Goal: Information Seeking & Learning: Learn about a topic

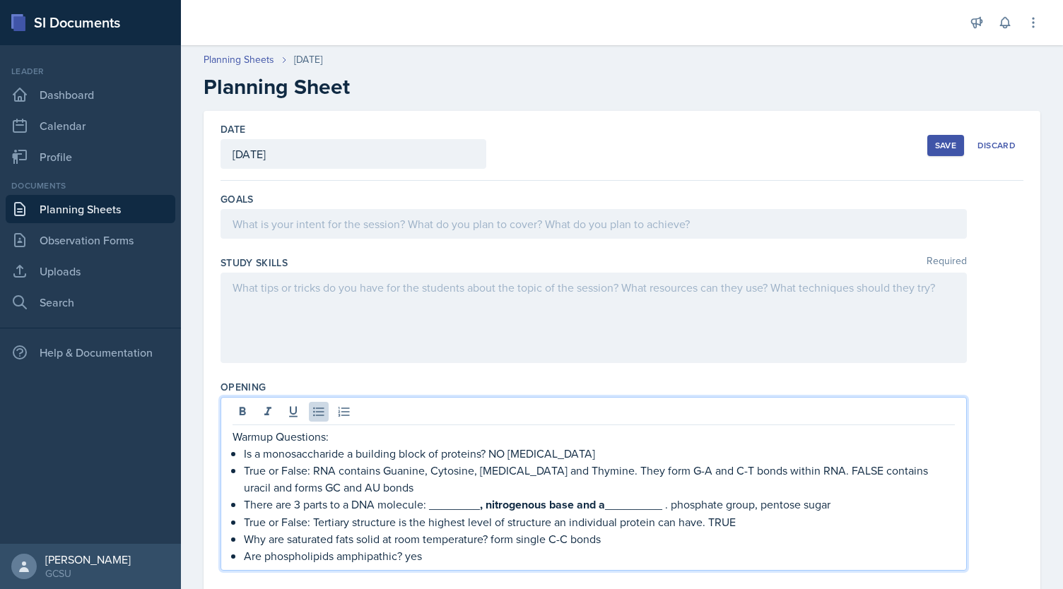
scroll to position [106, 0]
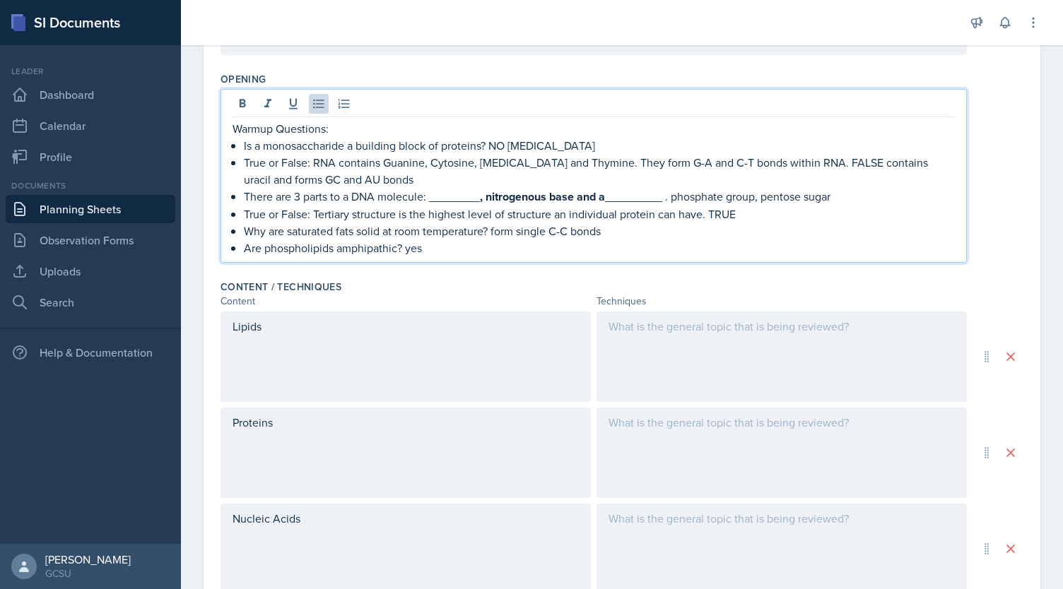
click at [787, 331] on p at bounding box center [782, 326] width 346 height 17
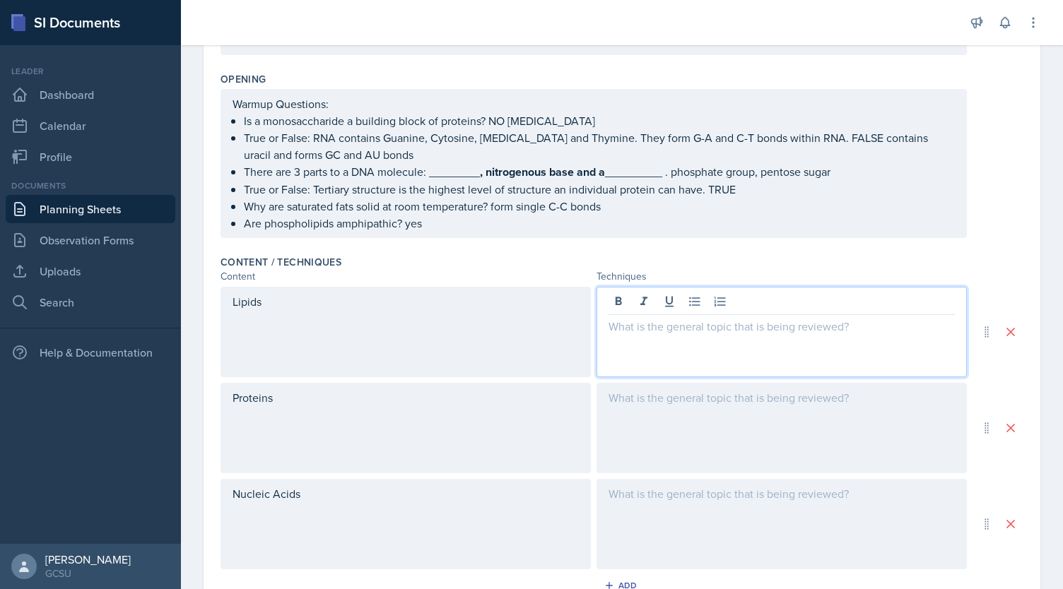
scroll to position [308, 0]
click at [483, 329] on div "Lipids" at bounding box center [406, 332] width 370 height 90
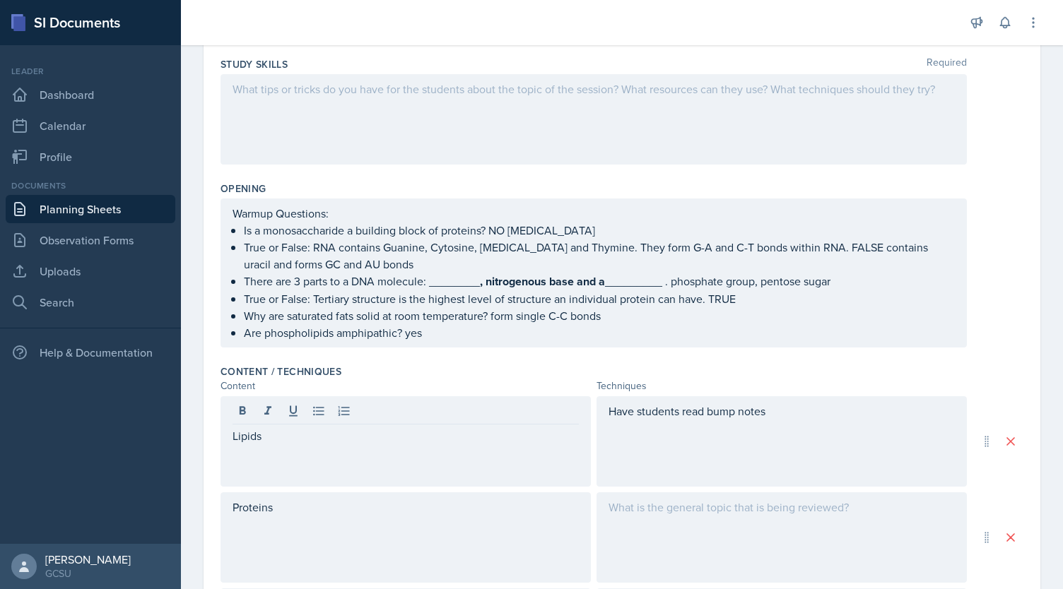
scroll to position [0, 0]
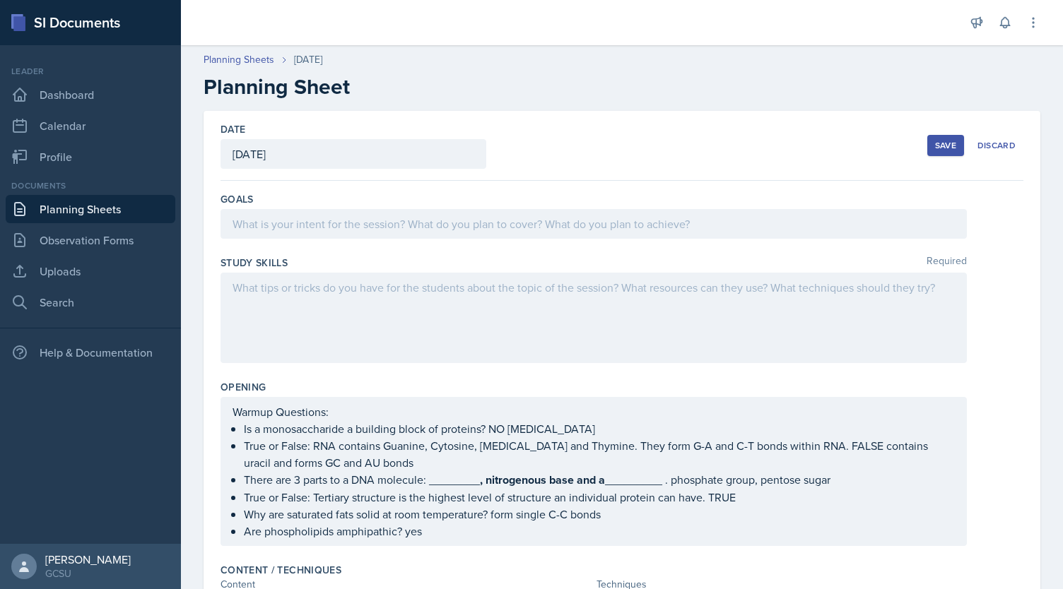
click at [935, 147] on div "Save" at bounding box center [945, 145] width 21 height 11
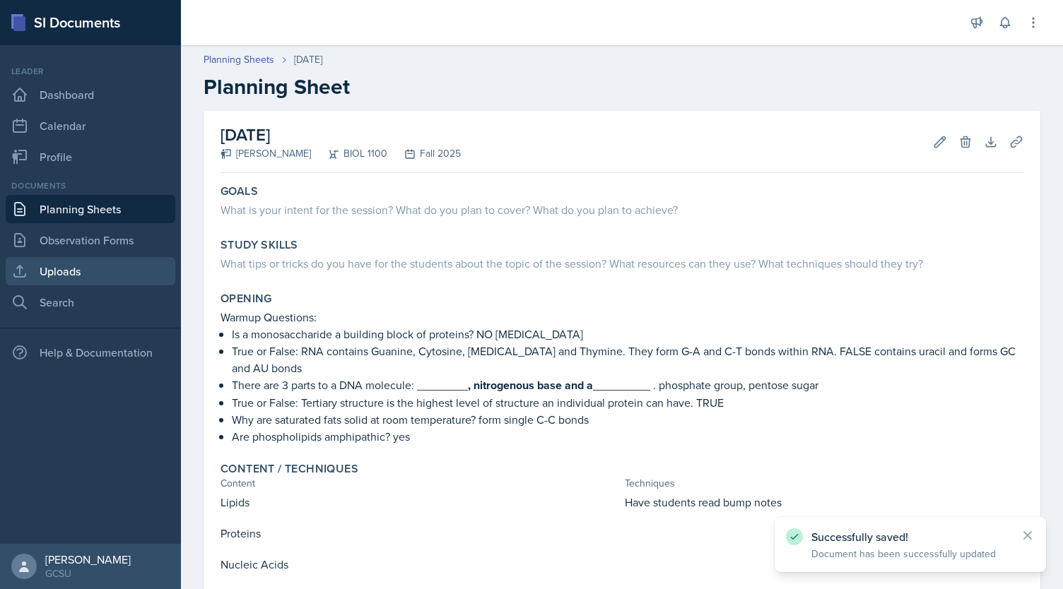
click at [82, 274] on link "Uploads" at bounding box center [91, 271] width 170 height 28
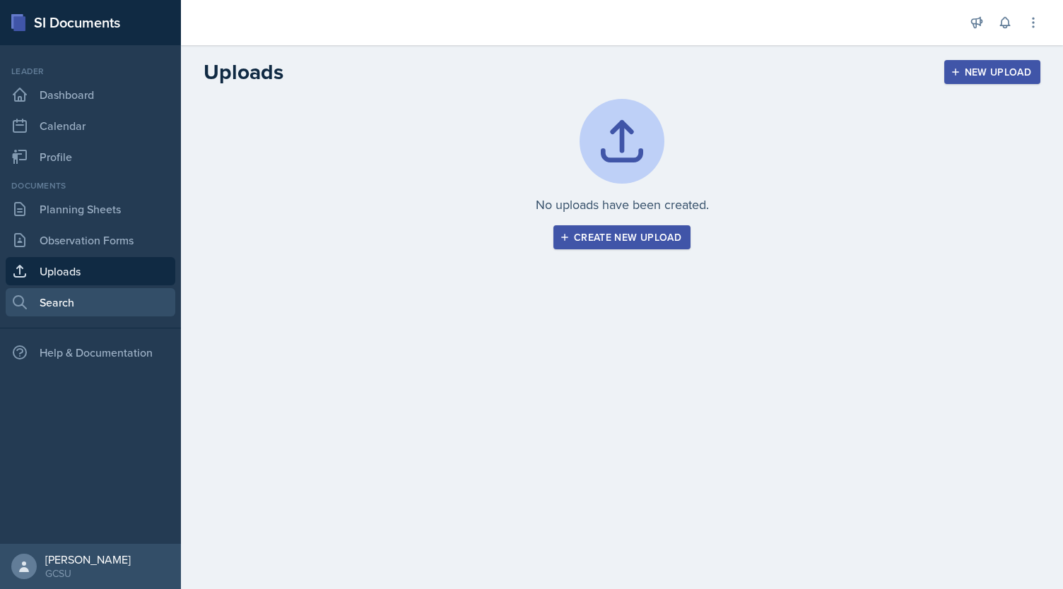
click at [90, 293] on link "Search" at bounding box center [91, 302] width 170 height 28
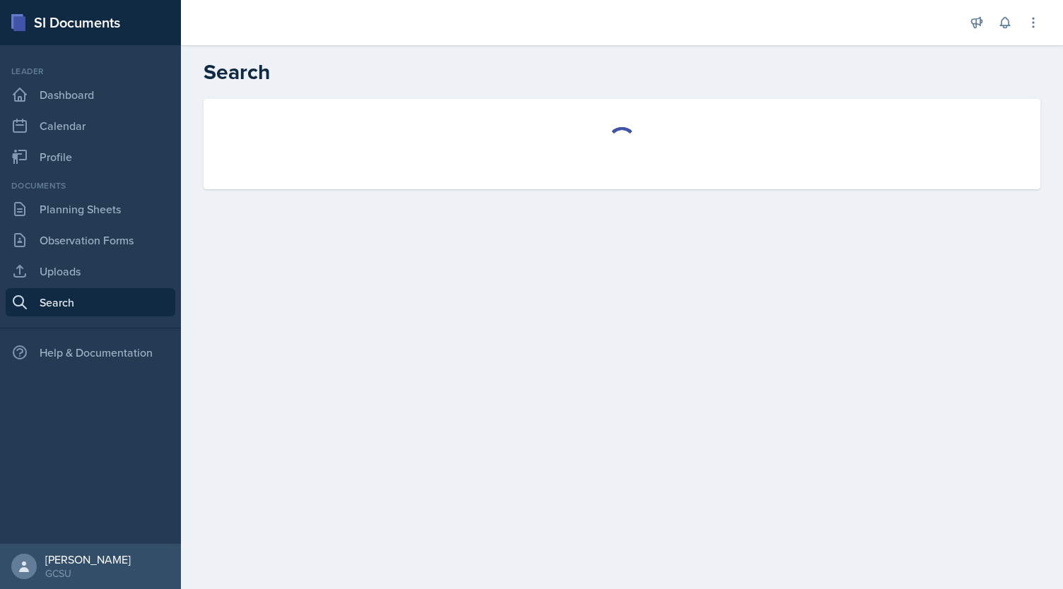
select select "all"
select select "1"
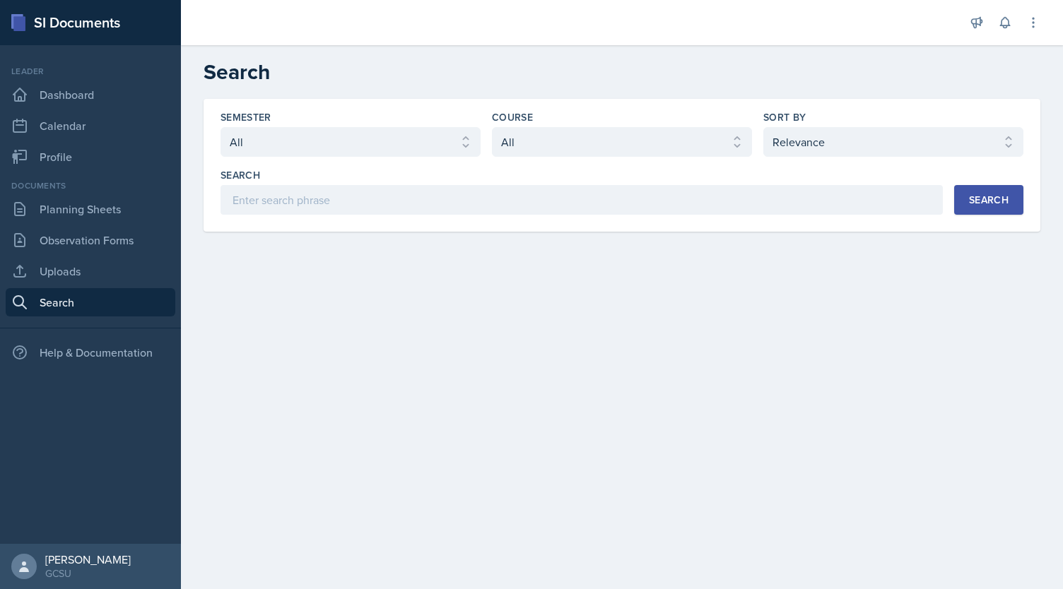
click at [582, 161] on div "Semester Select semester All Fall 2025 Spring 2025 Fall 2024 Spring 2024 Fall 2…" at bounding box center [622, 162] width 803 height 105
click at [582, 149] on select "Select course All ACCT 3101 ACCT 3102 ASTR 1000 BIOL 1100 BIOL 1107 BIOL 1108 B…" at bounding box center [622, 142] width 260 height 30
select select "36541d13-729a-45ef-a9cb-922687840166"
click at [492, 127] on select "Select course All ACCT 3101 ACCT 3102 ASTR 1000 BIOL 1100 BIOL 1107 BIOL 1108 B…" at bounding box center [622, 142] width 260 height 30
click at [300, 151] on select "Select semester All Fall 2025 Spring 2025 Fall 2024 Spring 2024 Fall 2023 Sprin…" at bounding box center [351, 142] width 260 height 30
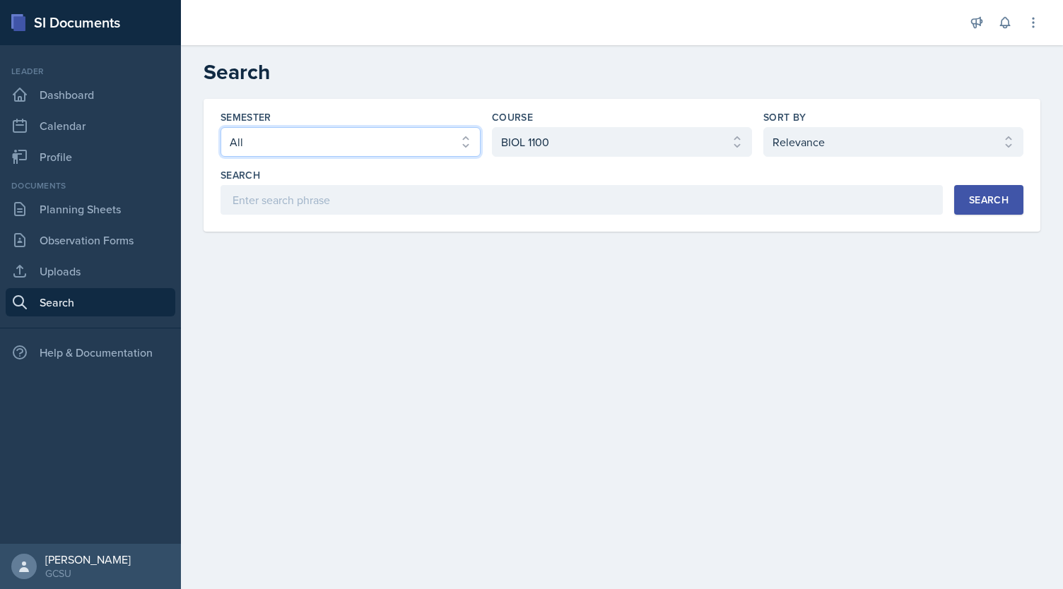
select select "838c426c-7ba8-4b05-94c8-22f19dd4c5cc"
click at [221, 127] on select "Select semester All Fall 2025 Spring 2025 Fall 2024 Spring 2024 Fall 2023 Sprin…" at bounding box center [351, 142] width 260 height 30
click at [997, 205] on div "Search" at bounding box center [989, 199] width 40 height 11
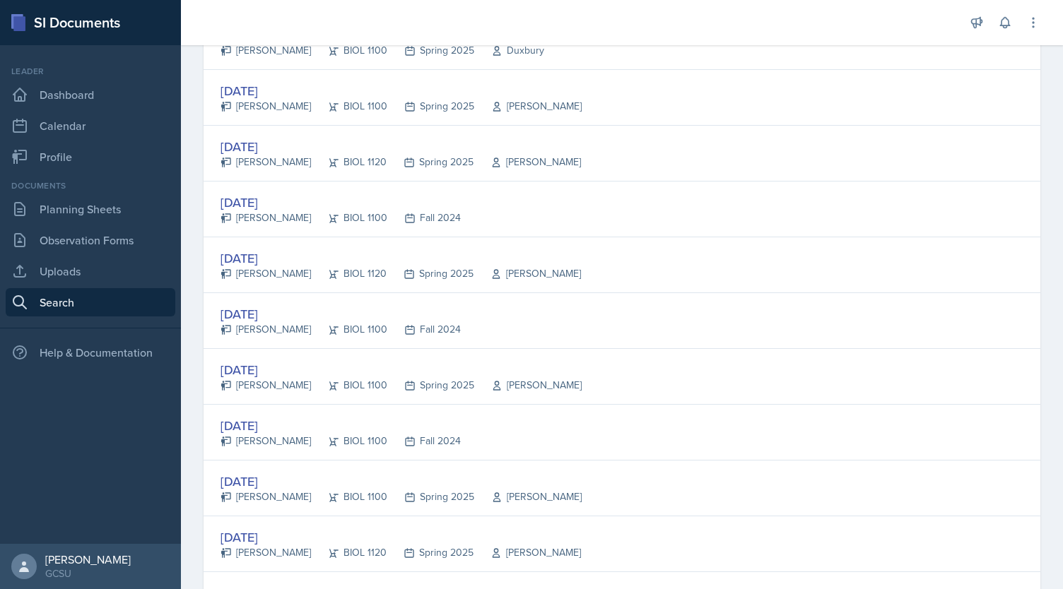
scroll to position [2560, 0]
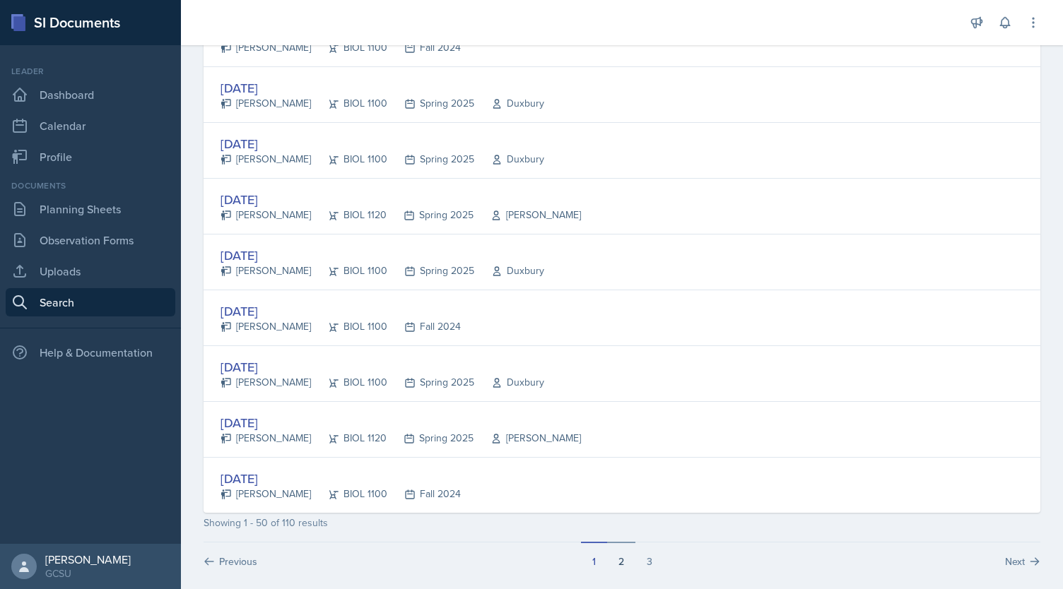
click at [616, 547] on button "2" at bounding box center [621, 555] width 28 height 27
click at [649, 546] on button "3" at bounding box center [649, 555] width 28 height 27
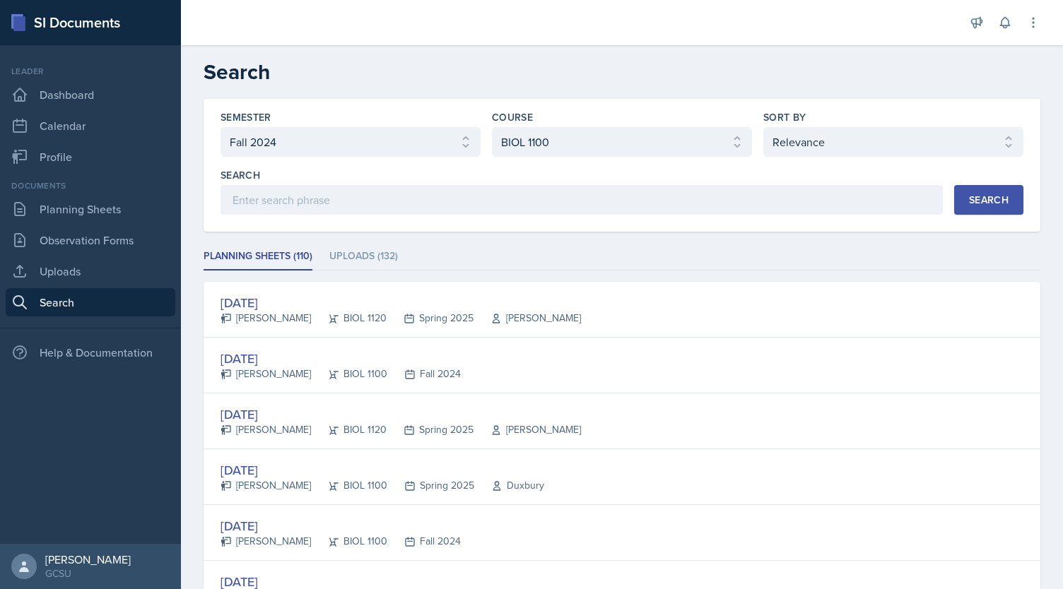
scroll to position [336, 0]
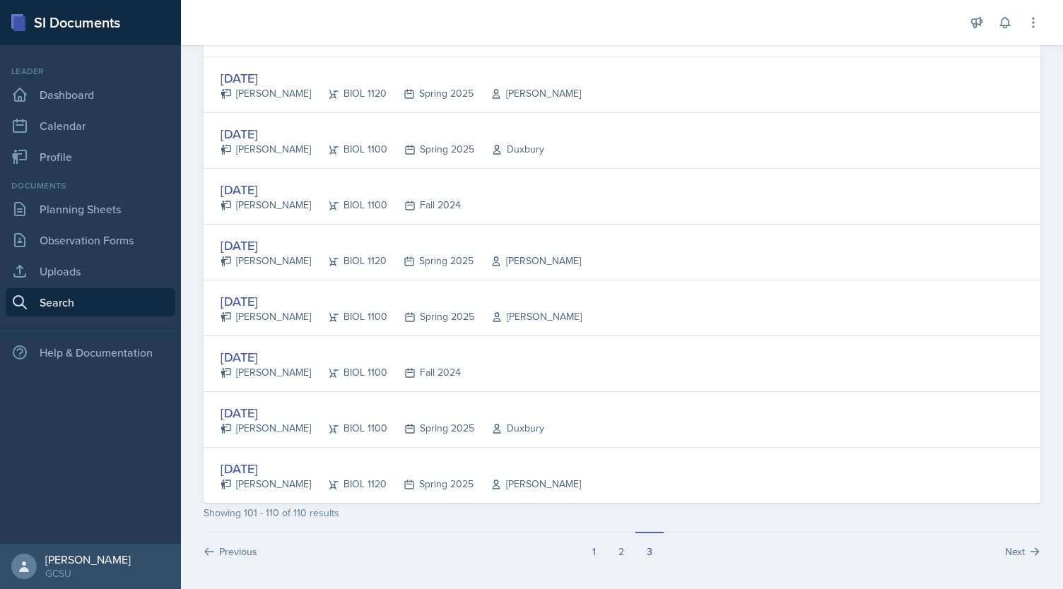
click at [273, 411] on div "[DATE]" at bounding box center [383, 413] width 324 height 19
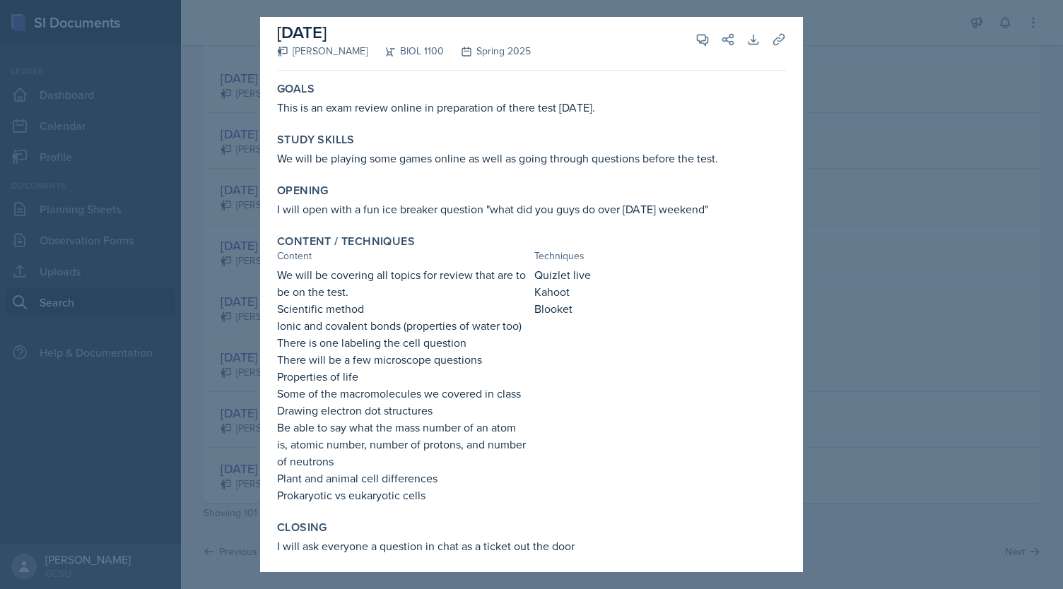
scroll to position [0, 0]
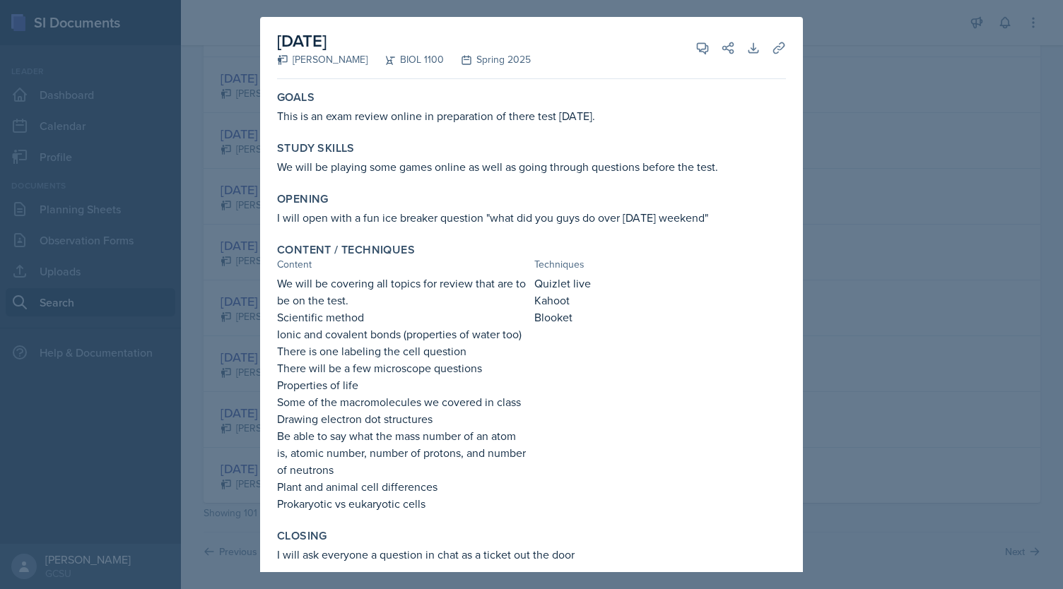
click at [831, 22] on div at bounding box center [531, 294] width 1063 height 589
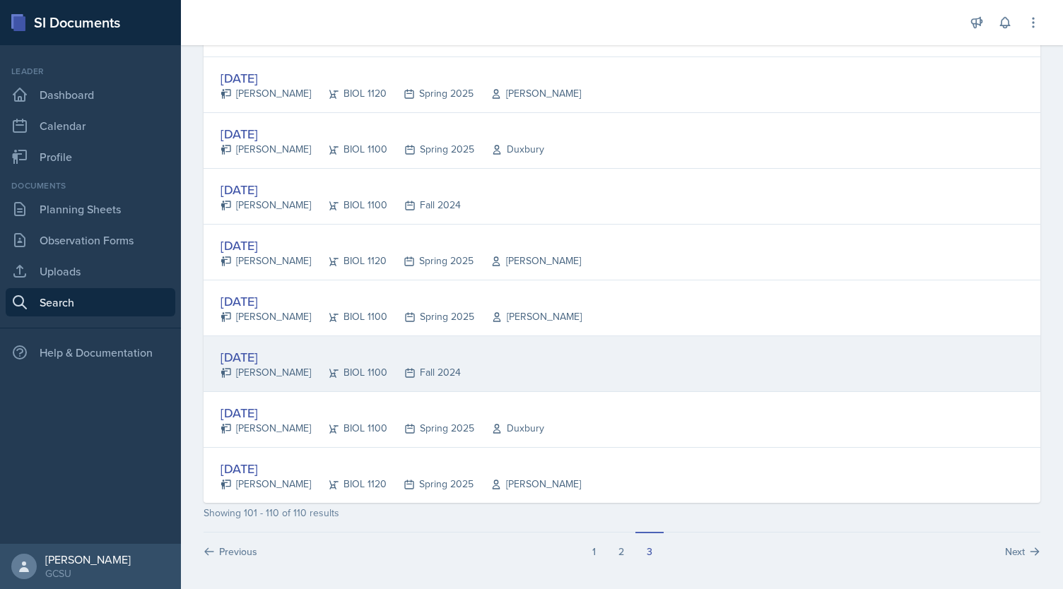
click at [253, 352] on div "[DATE]" at bounding box center [341, 357] width 240 height 19
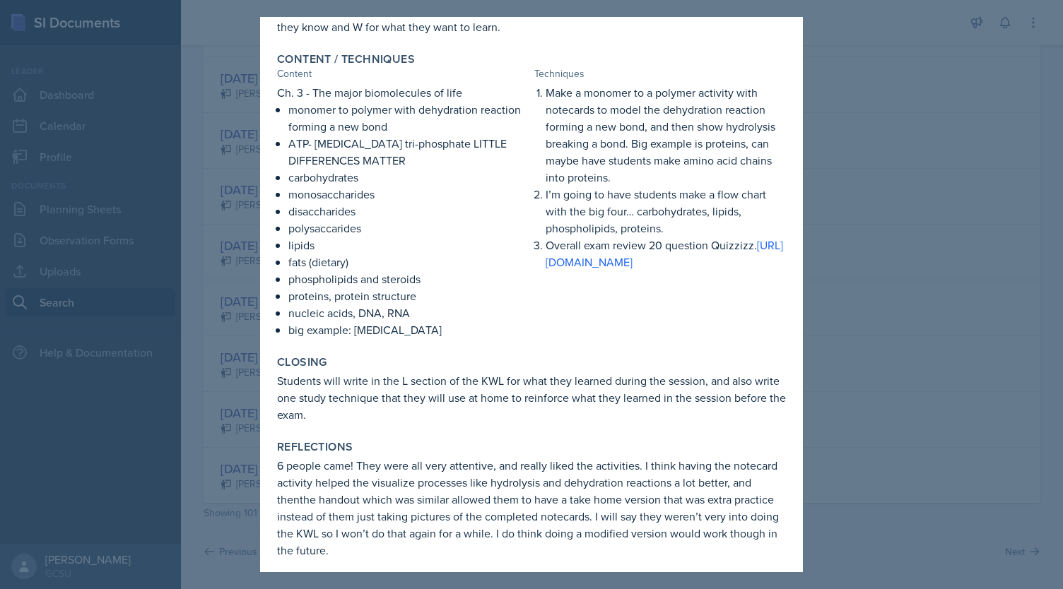
scroll to position [318, 0]
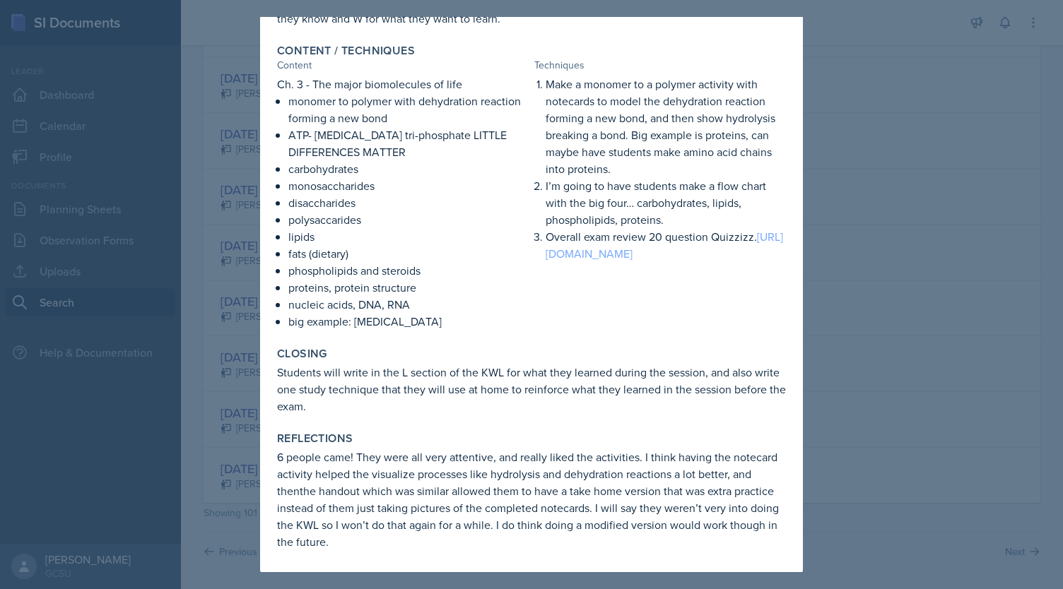
click at [638, 252] on link "[URL][DOMAIN_NAME]" at bounding box center [664, 245] width 237 height 33
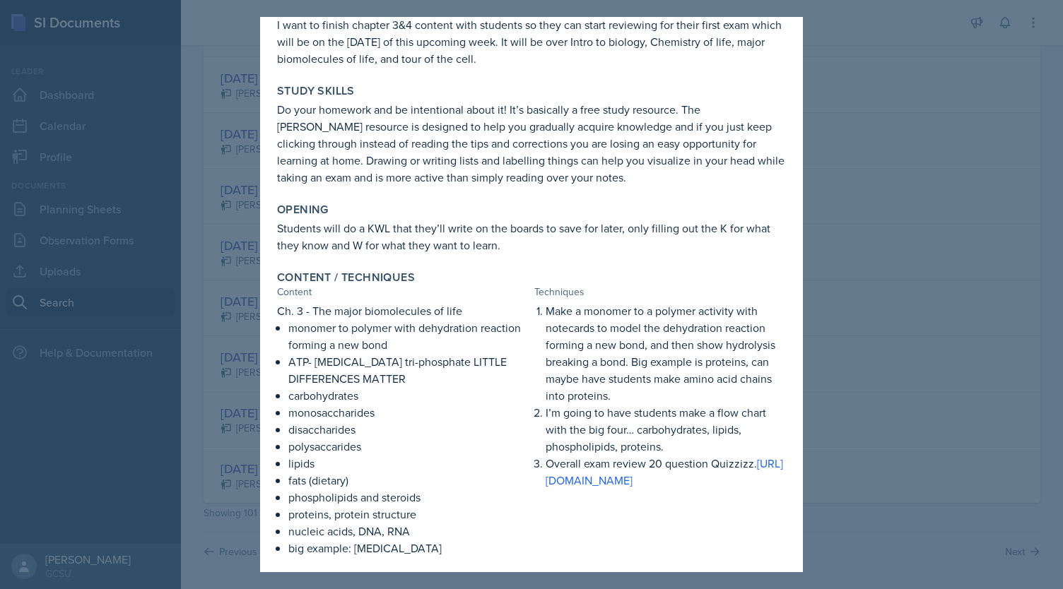
scroll to position [78, 0]
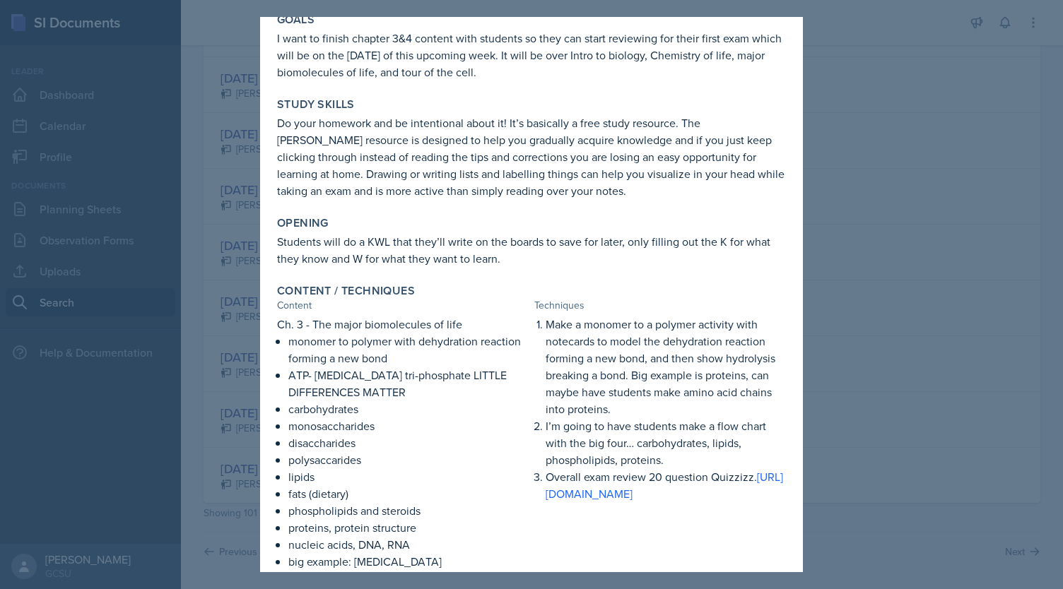
click at [898, 32] on div at bounding box center [531, 294] width 1063 height 589
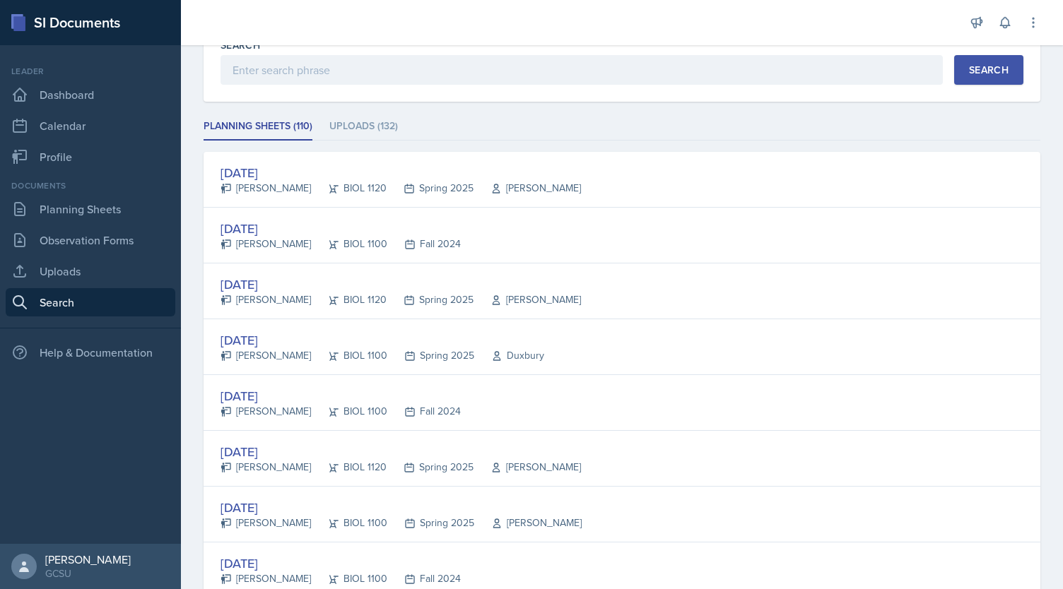
scroll to position [0, 0]
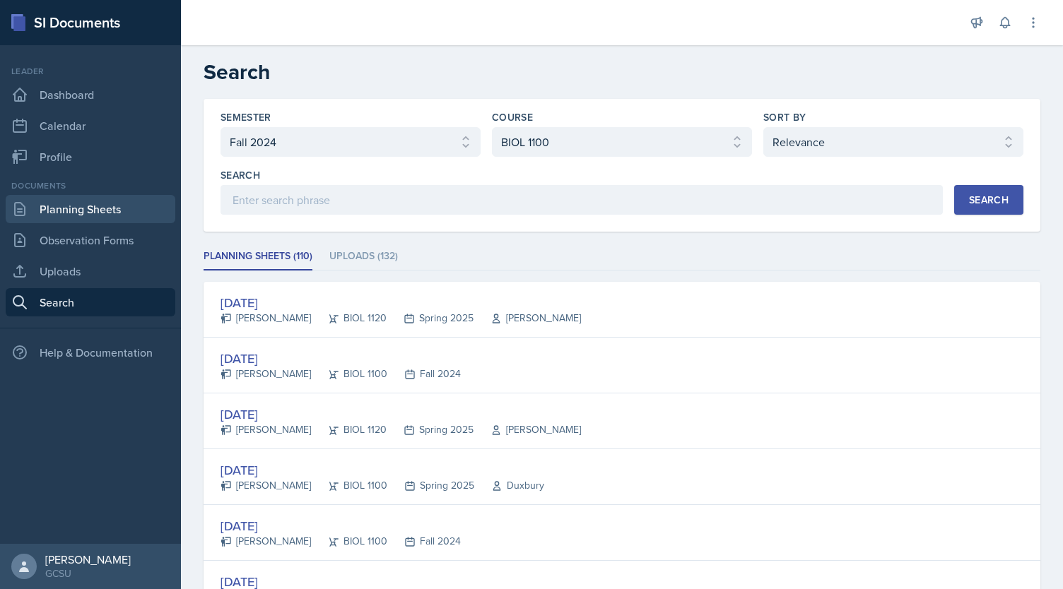
click at [109, 219] on link "Planning Sheets" at bounding box center [91, 209] width 170 height 28
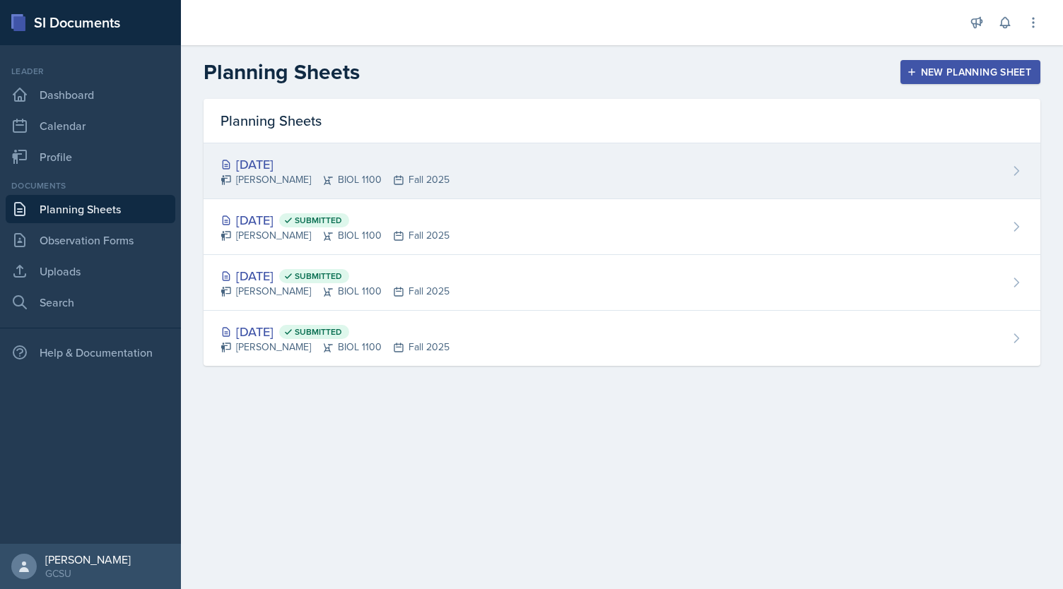
click at [261, 164] on div "[DATE]" at bounding box center [335, 164] width 229 height 19
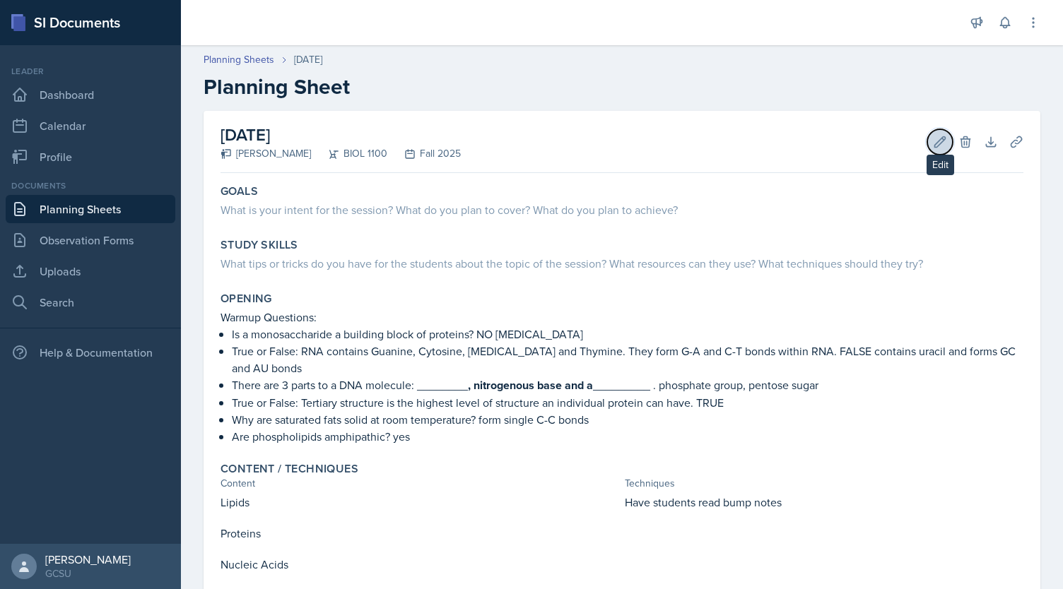
click at [936, 140] on icon at bounding box center [940, 142] width 14 height 14
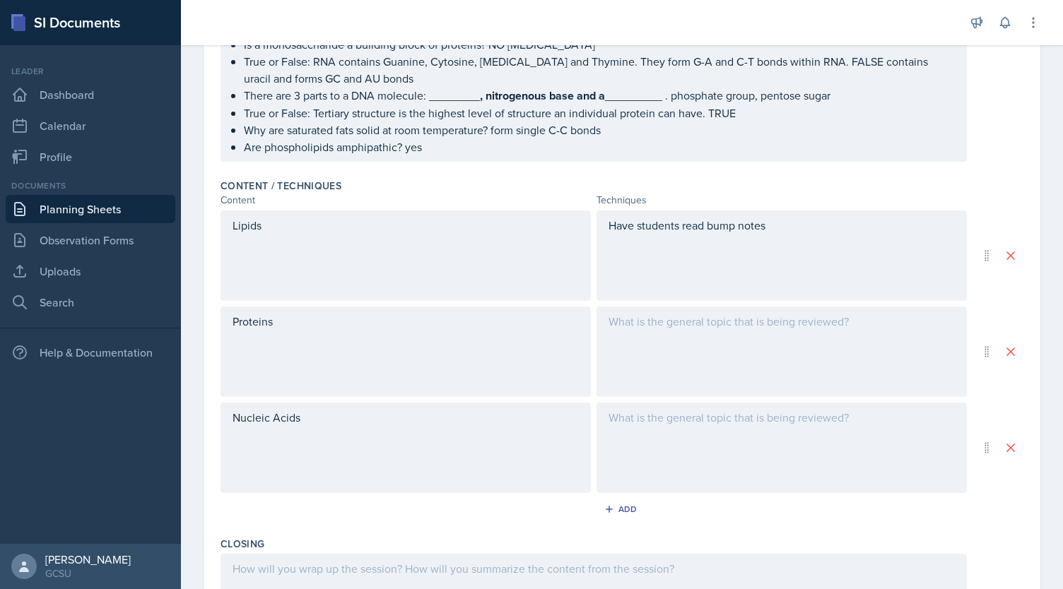
scroll to position [409, 0]
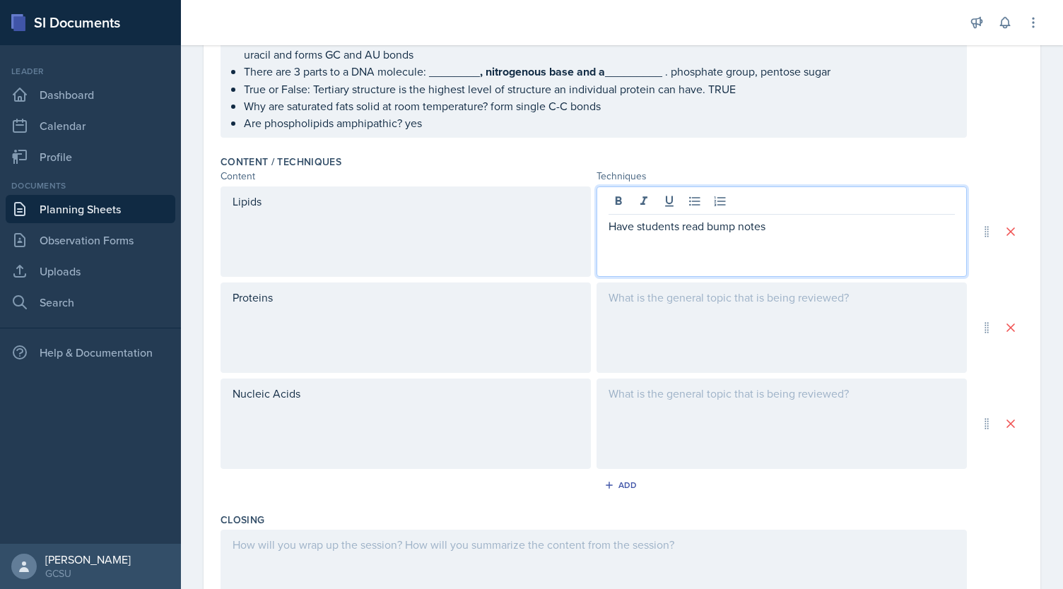
click at [789, 228] on p "Have students read bump notes" at bounding box center [782, 226] width 346 height 17
click at [626, 263] on p "have students break into groups and create a mini poster for each catagory of l…" at bounding box center [782, 252] width 346 height 34
click at [722, 266] on div "Have students read bump notes have students break into groups and create a mini…" at bounding box center [782, 232] width 370 height 90
click at [710, 262] on p "have students break into groups and create a mini poster for each category of l…" at bounding box center [782, 252] width 346 height 34
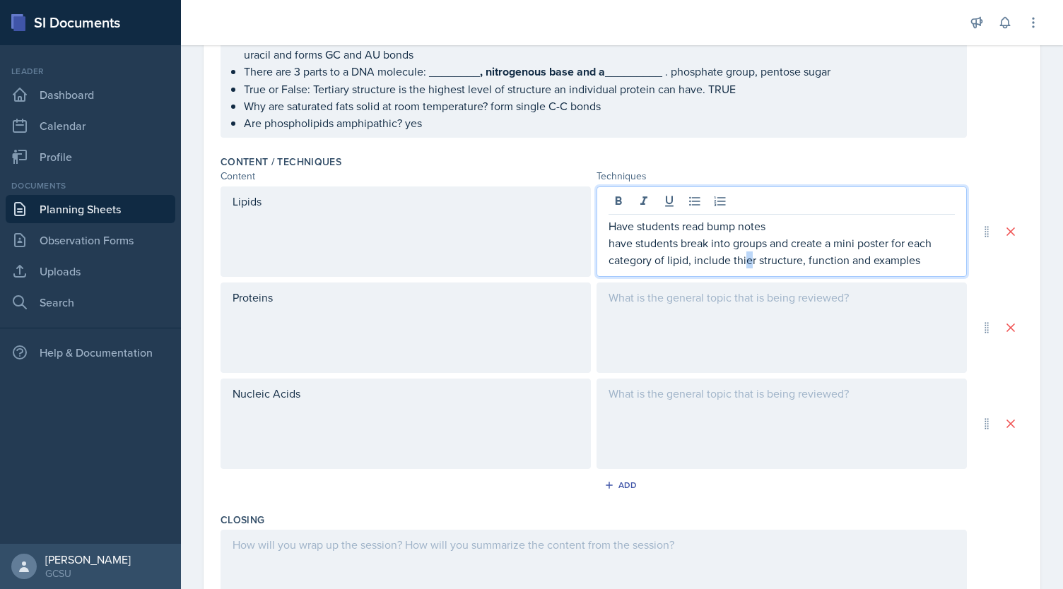
click at [742, 259] on p "have students break into groups and create a mini poster for each category of l…" at bounding box center [782, 252] width 346 height 34
drag, startPoint x: 742, startPoint y: 259, endPoint x: 734, endPoint y: 259, distance: 8.5
click at [733, 264] on p "have students break into groups and create a mini poster for each category of l…" at bounding box center [782, 252] width 346 height 34
click at [734, 259] on p "have students break into groups and create a mini poster for each category of l…" at bounding box center [782, 252] width 346 height 34
click at [741, 258] on p "have students break into groups and create a mini poster for each category of l…" at bounding box center [782, 252] width 346 height 34
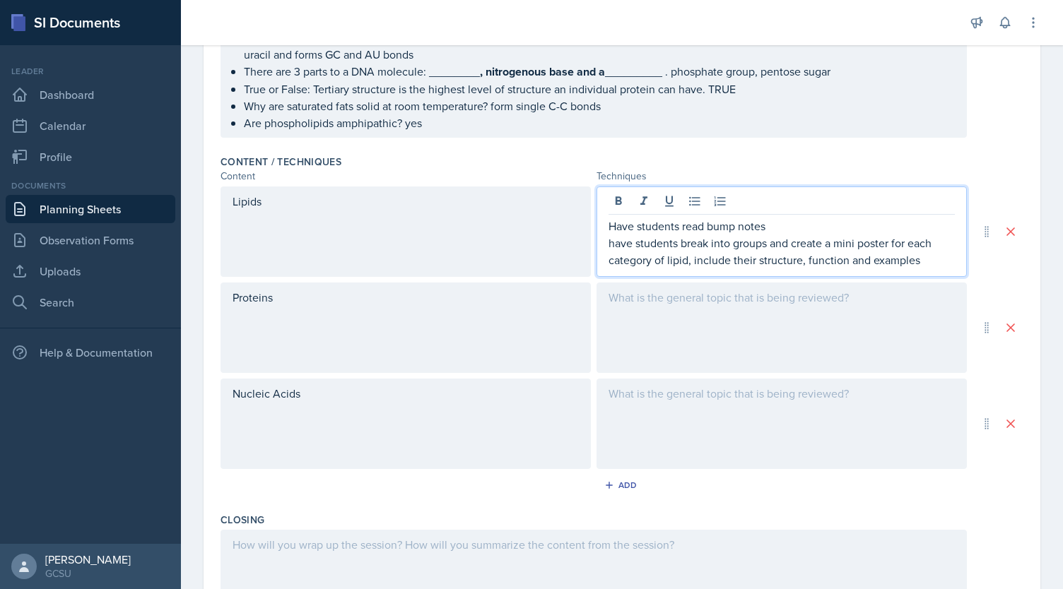
click at [927, 258] on p "have students break into groups and create a mini poster for each category of l…" at bounding box center [782, 252] width 346 height 34
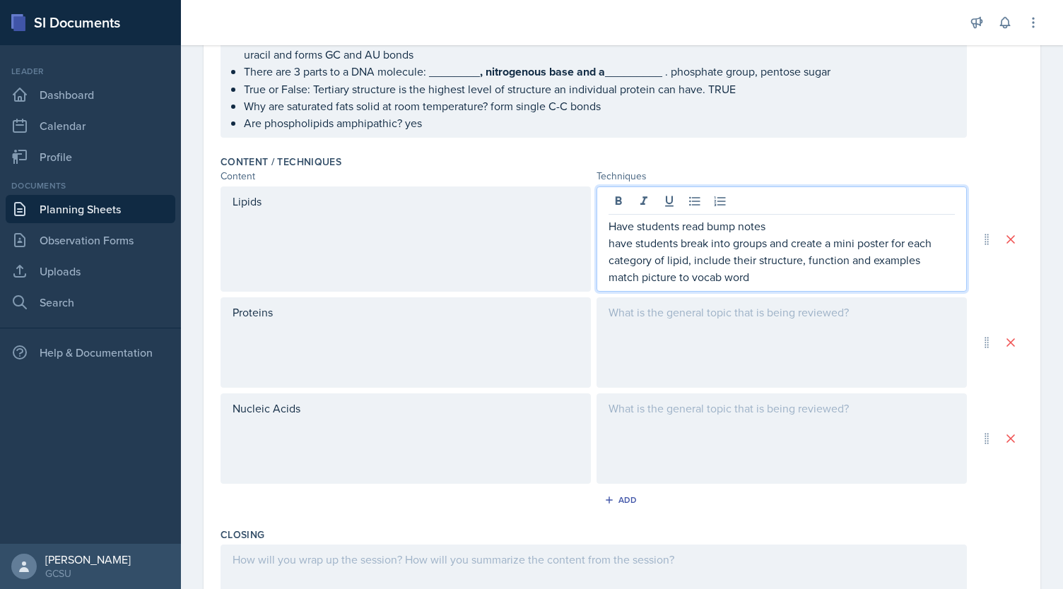
click at [402, 323] on div "Proteins" at bounding box center [406, 343] width 370 height 90
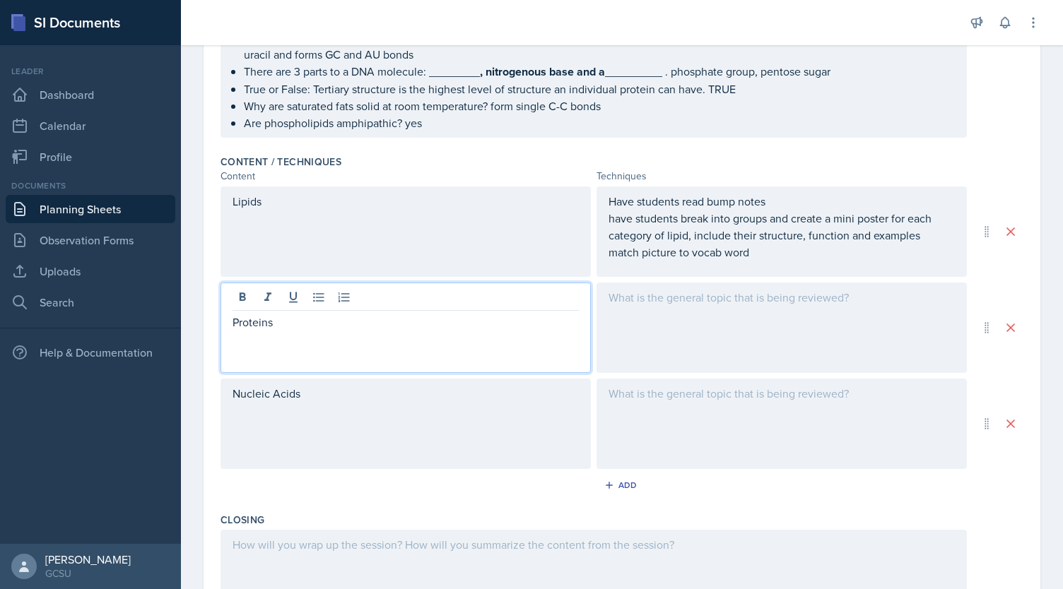
scroll to position [433, 0]
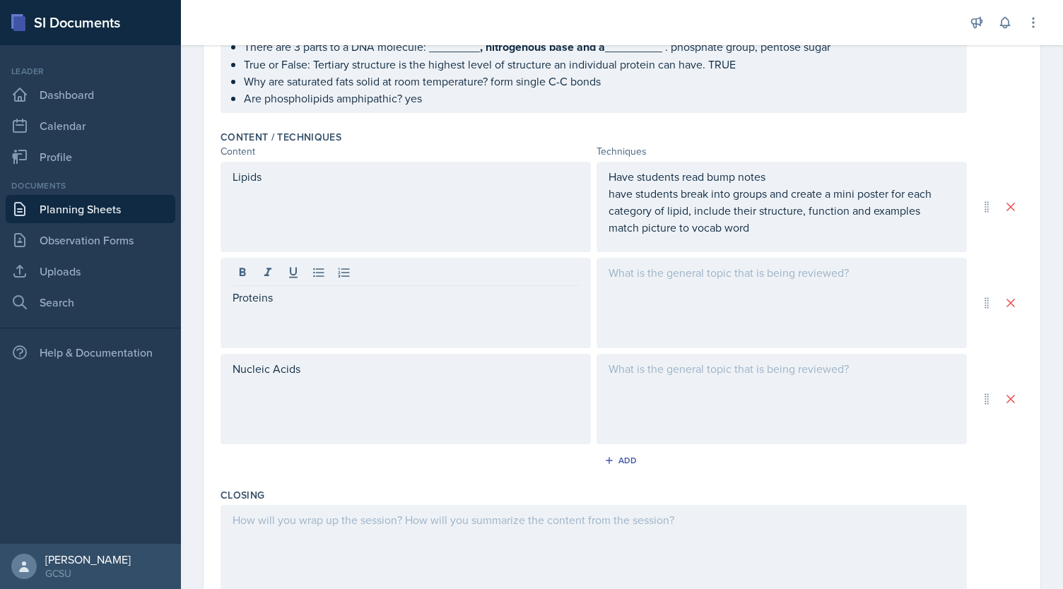
click at [597, 164] on div "Have students read bump notes have students break into groups and create a mini…" at bounding box center [782, 207] width 370 height 90
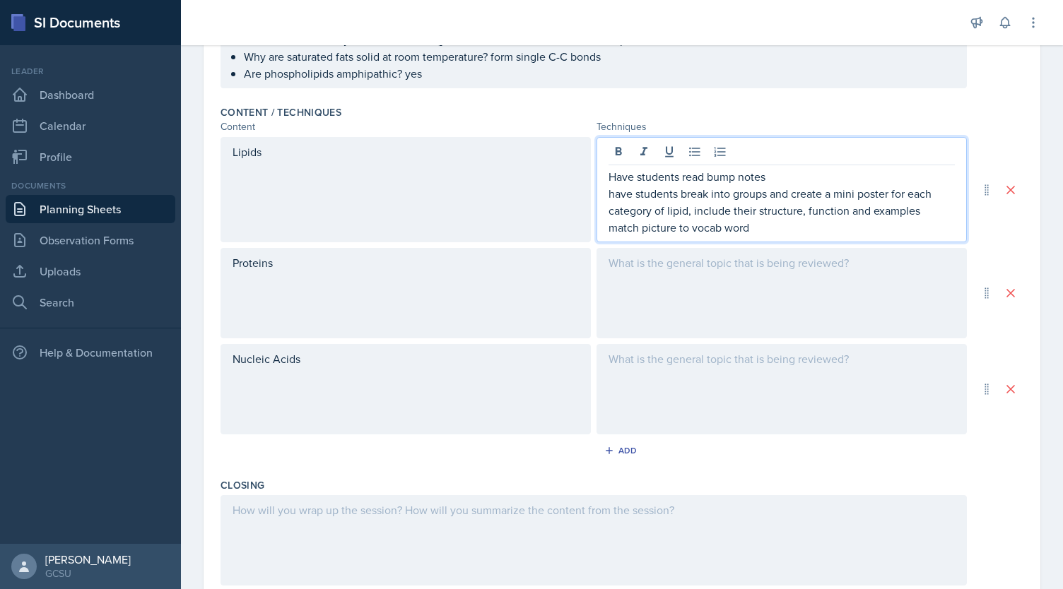
click at [762, 228] on p "match picture to vocab word" at bounding box center [782, 227] width 346 height 17
